Goal: Information Seeking & Learning: Learn about a topic

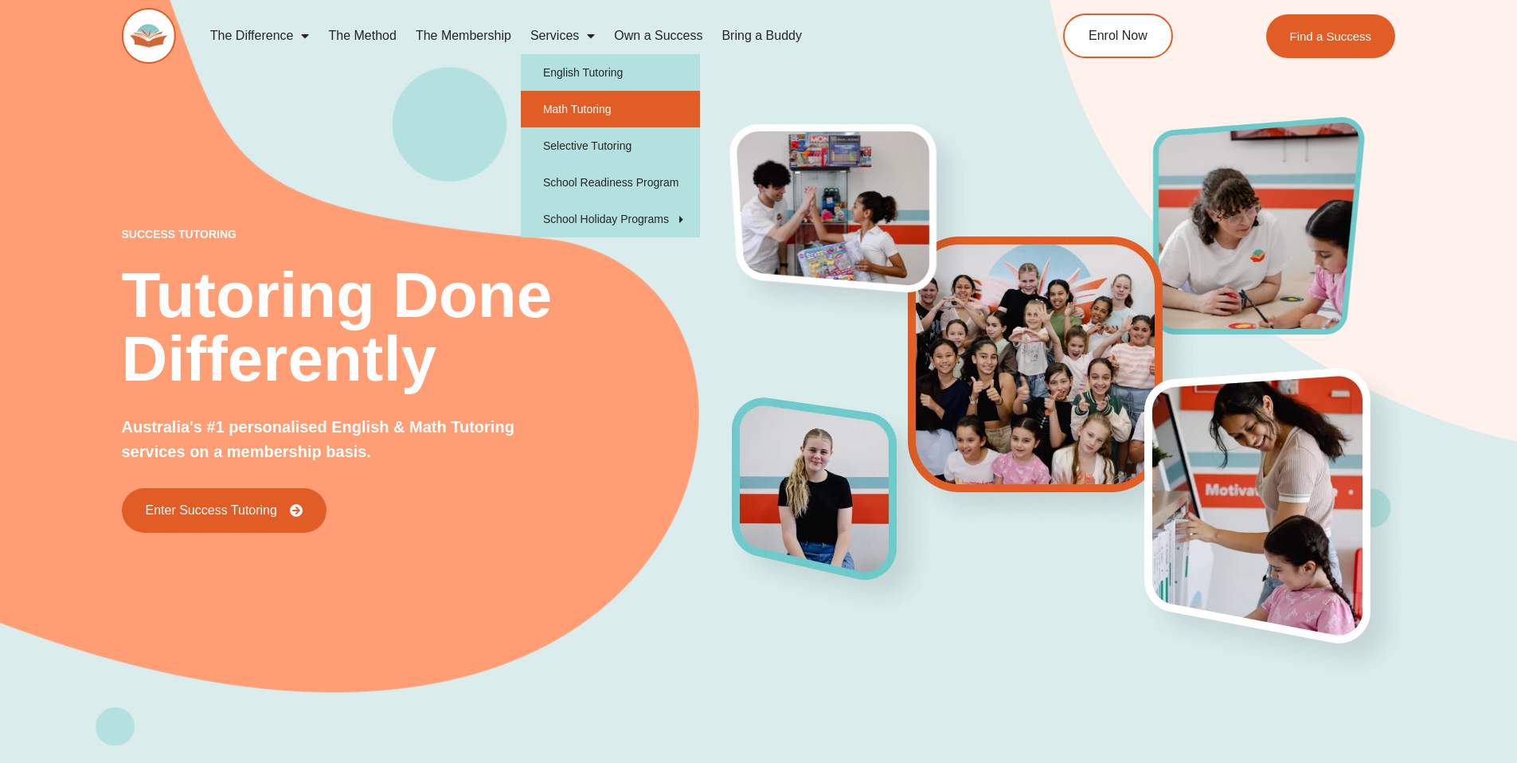
click at [581, 92] on link "Math Tutoring" at bounding box center [610, 109] width 179 height 37
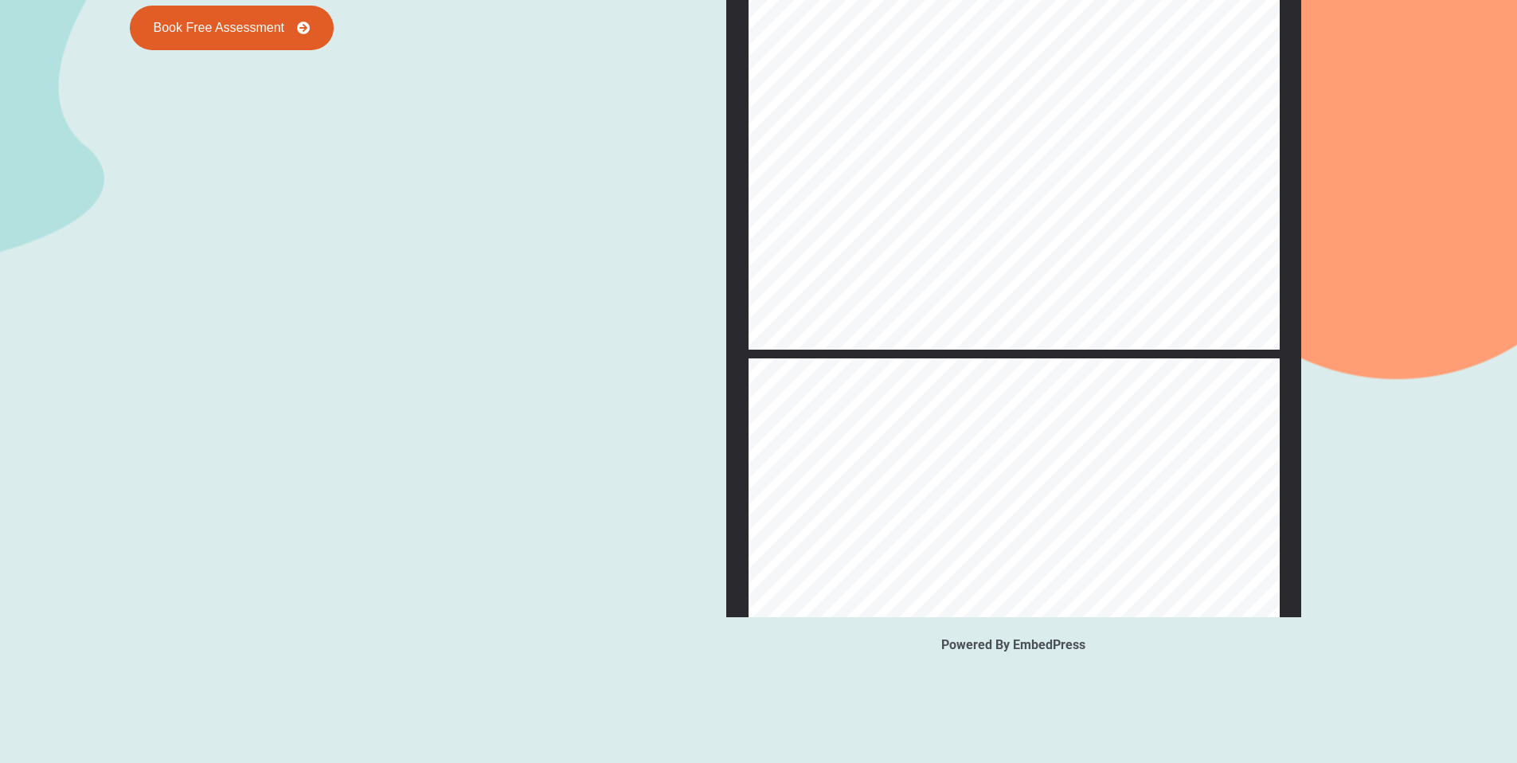
scroll to position [5068, 0]
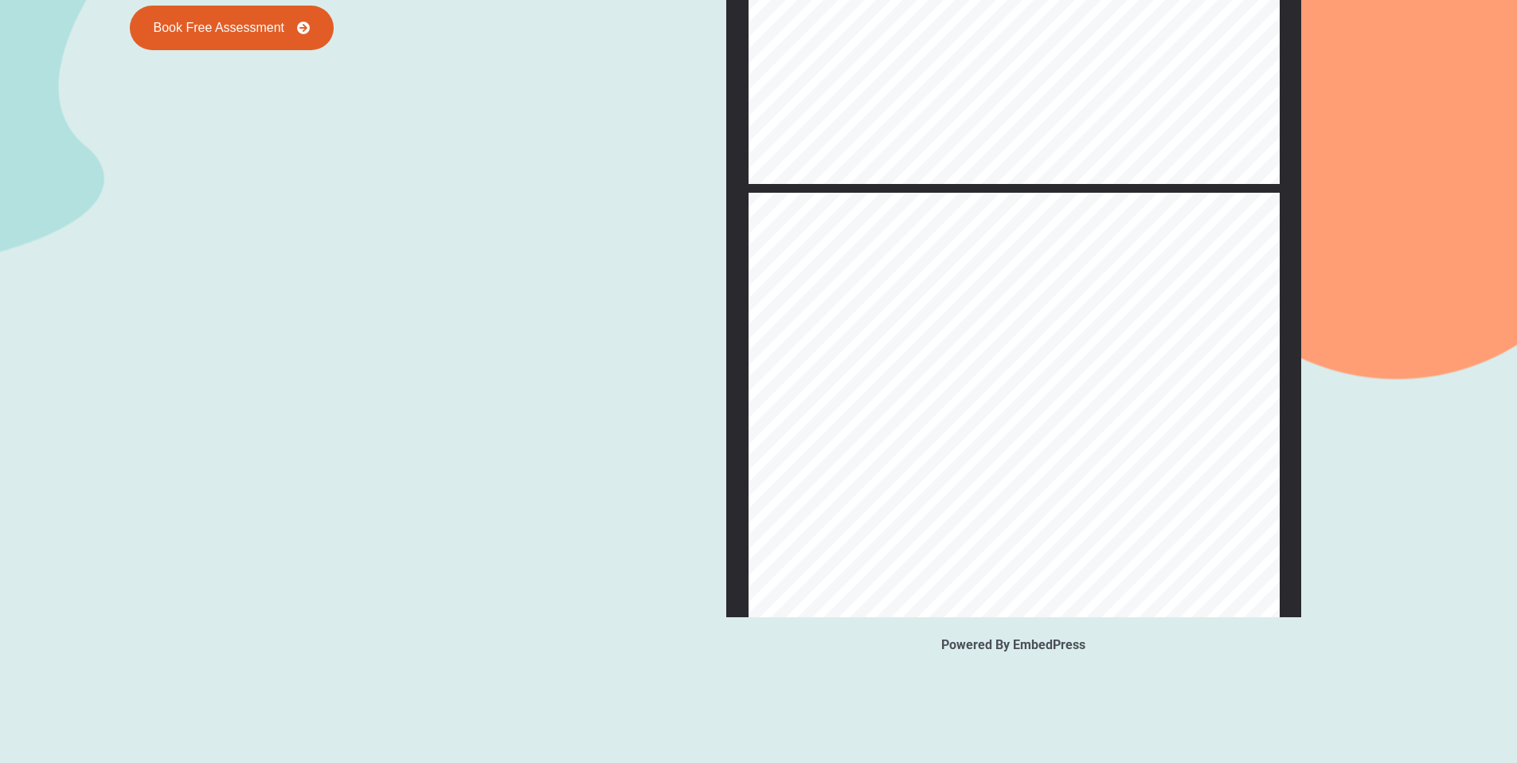
type input "**"
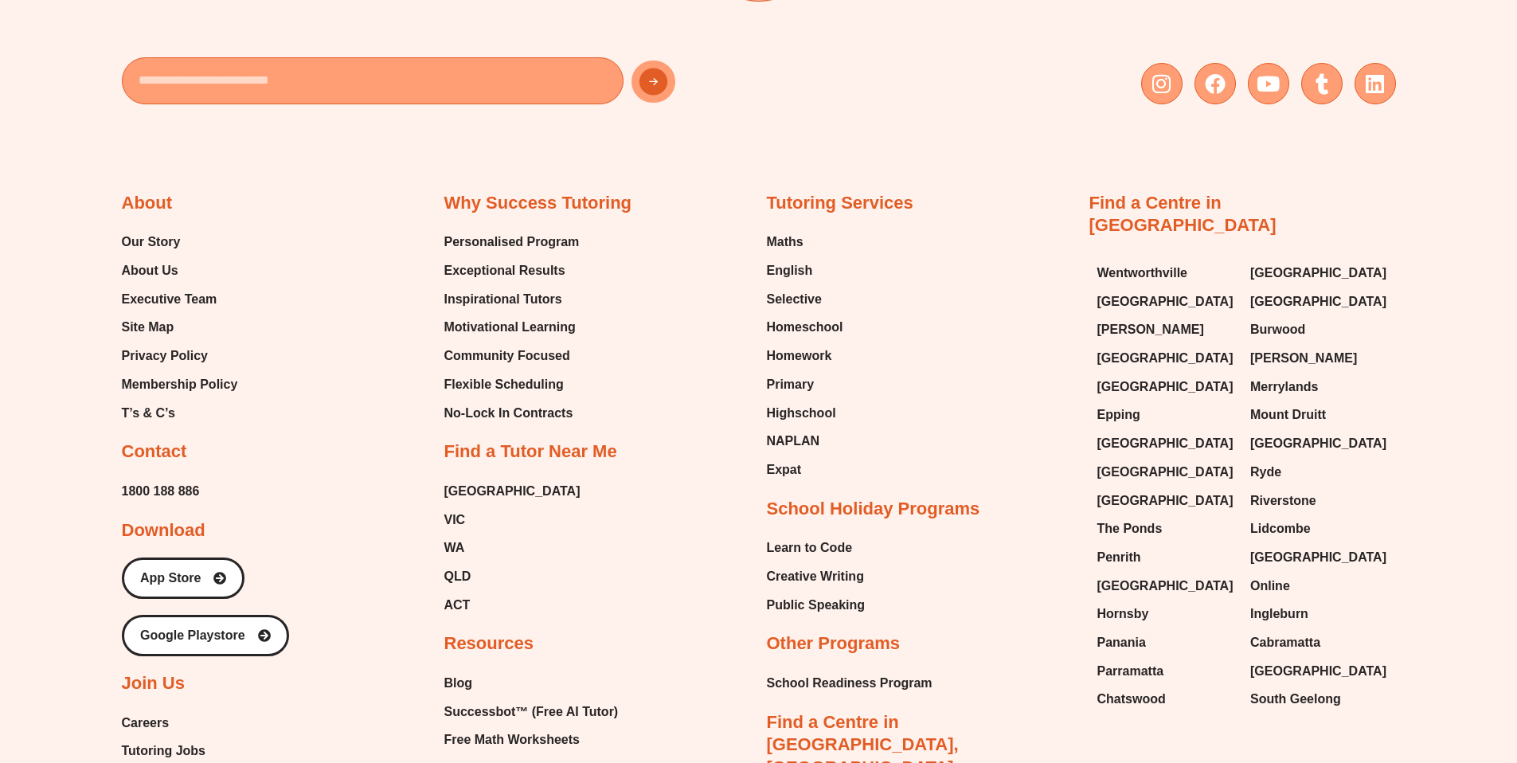
scroll to position [5635, 0]
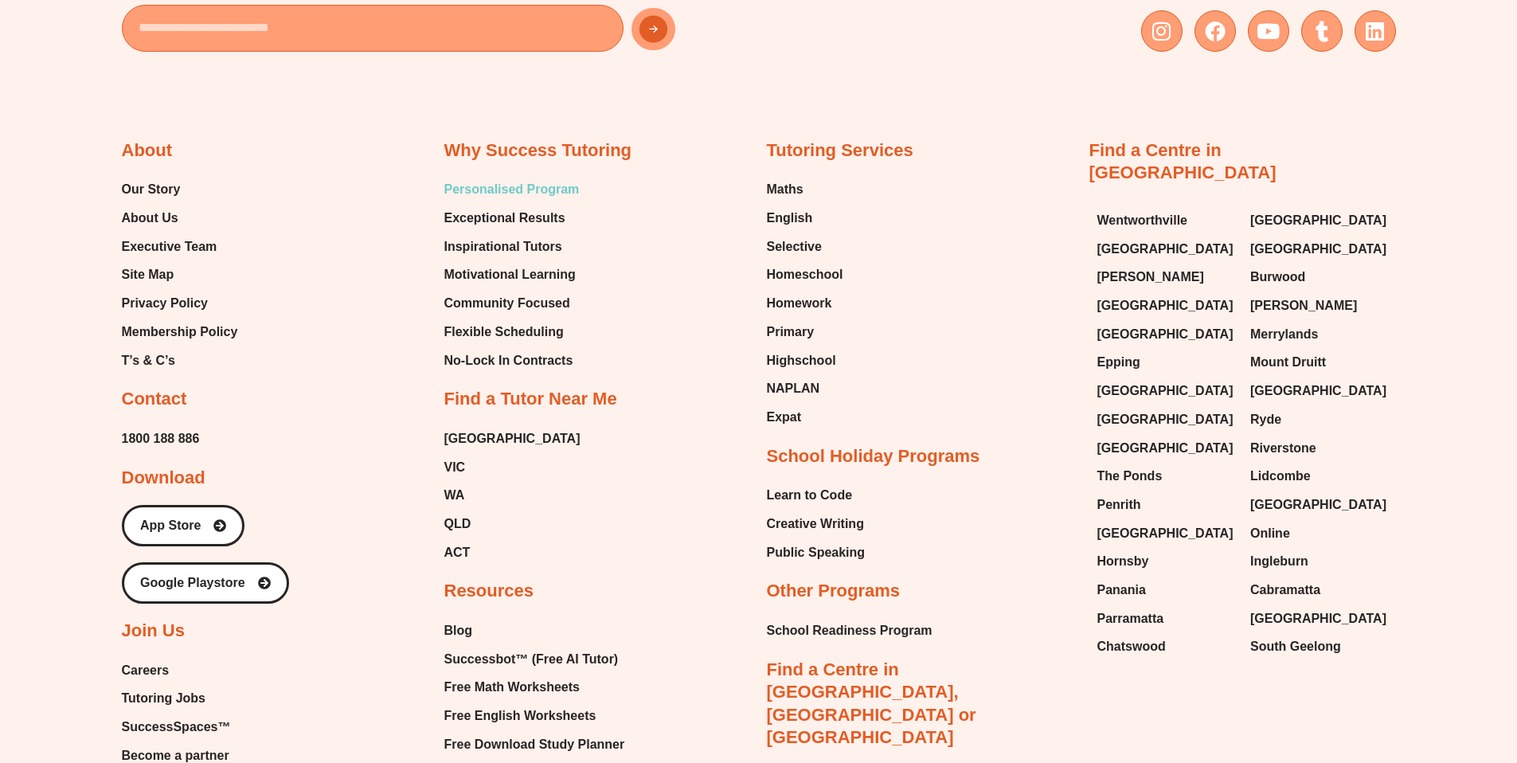
click at [570, 198] on span "Personalised Program" at bounding box center [511, 190] width 135 height 24
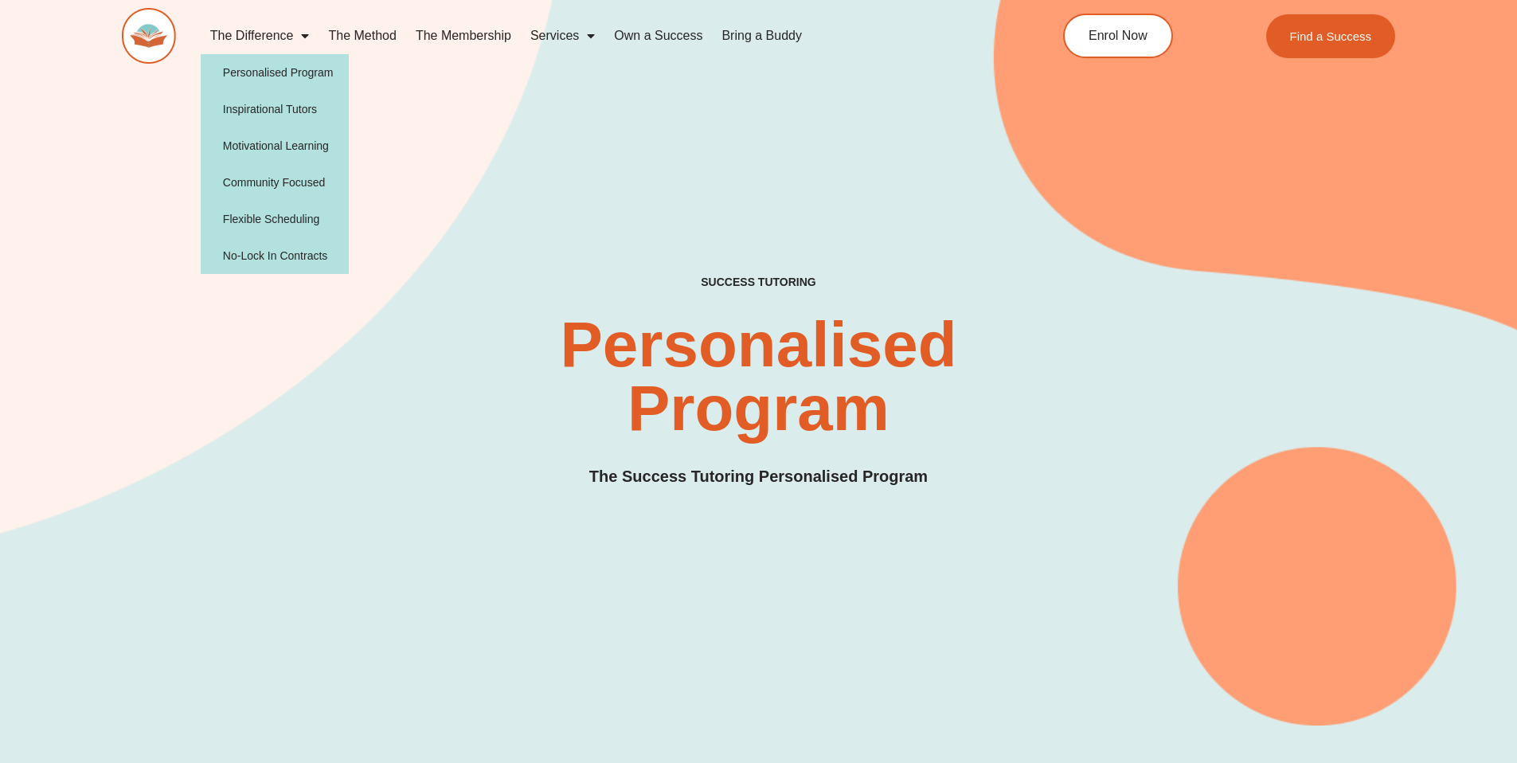
click at [216, 34] on link "The Difference" at bounding box center [260, 36] width 119 height 37
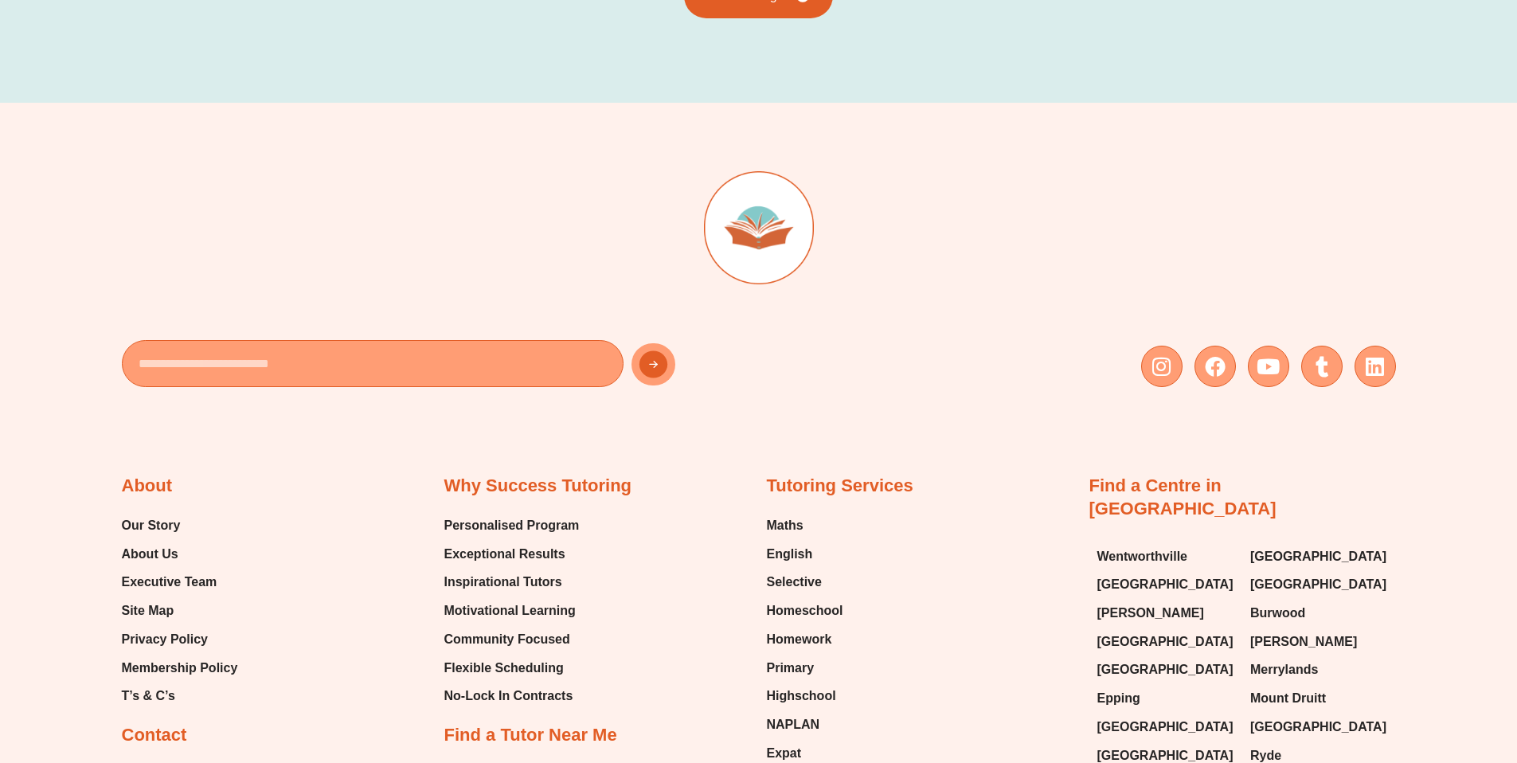
scroll to position [4581, 0]
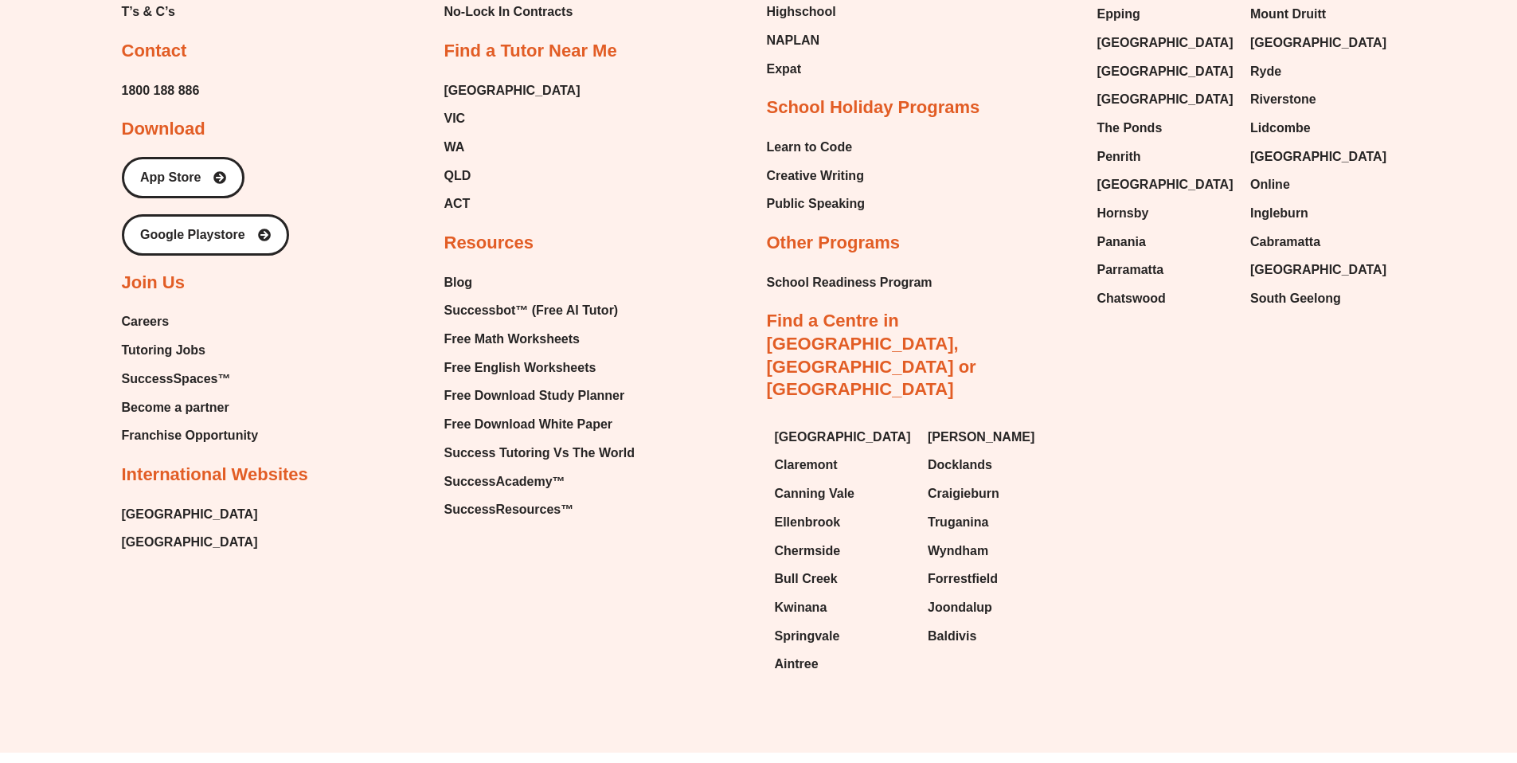
click at [177, 531] on span "[GEOGRAPHIC_DATA]" at bounding box center [190, 543] width 136 height 24
